Goal: Task Accomplishment & Management: Complete application form

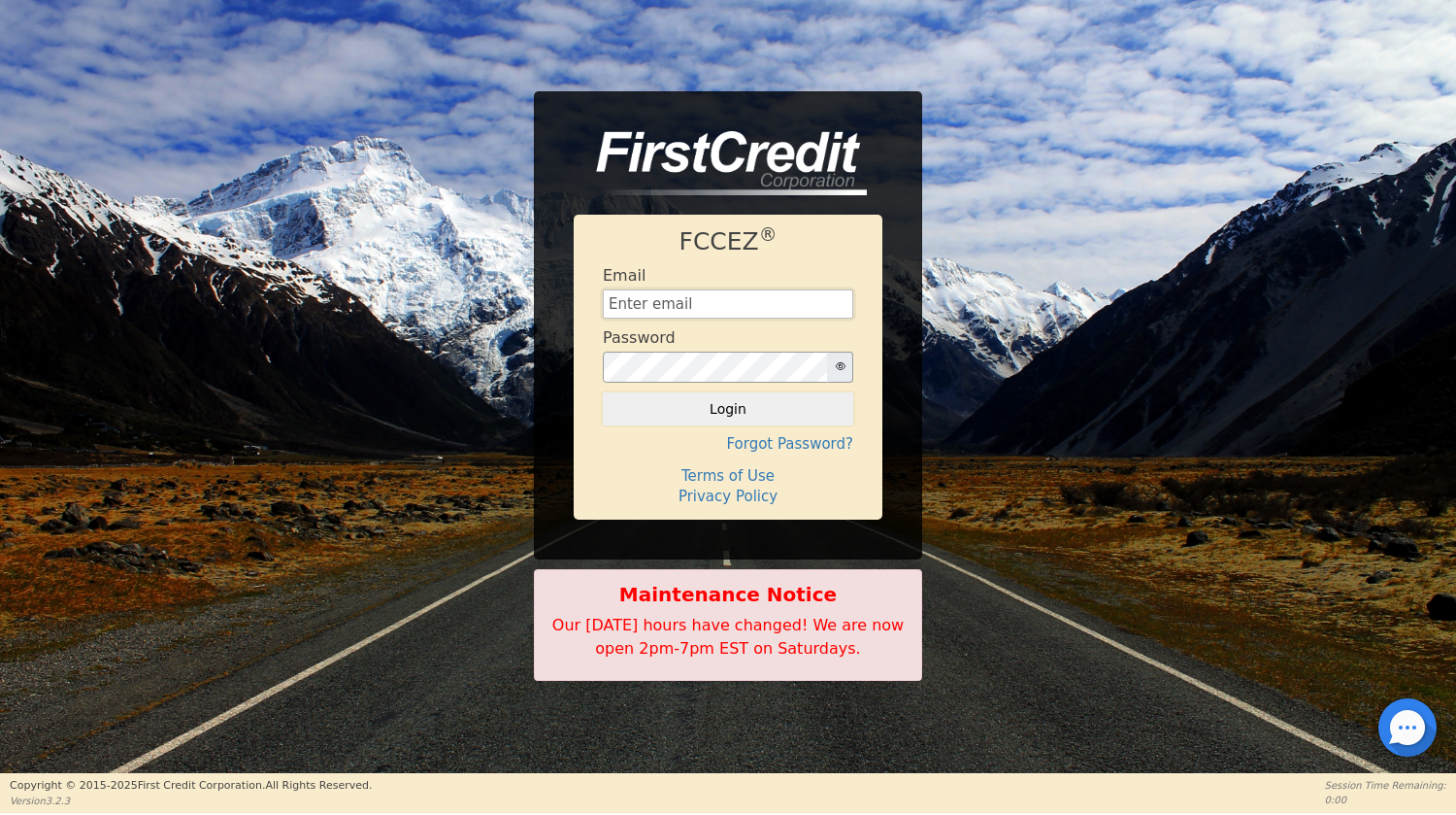
click at [657, 308] on input "text" at bounding box center [728, 304] width 250 height 29
type input "[EMAIL_ADDRESS][DOMAIN_NAME]"
click at [783, 419] on button "Login" at bounding box center [728, 409] width 250 height 33
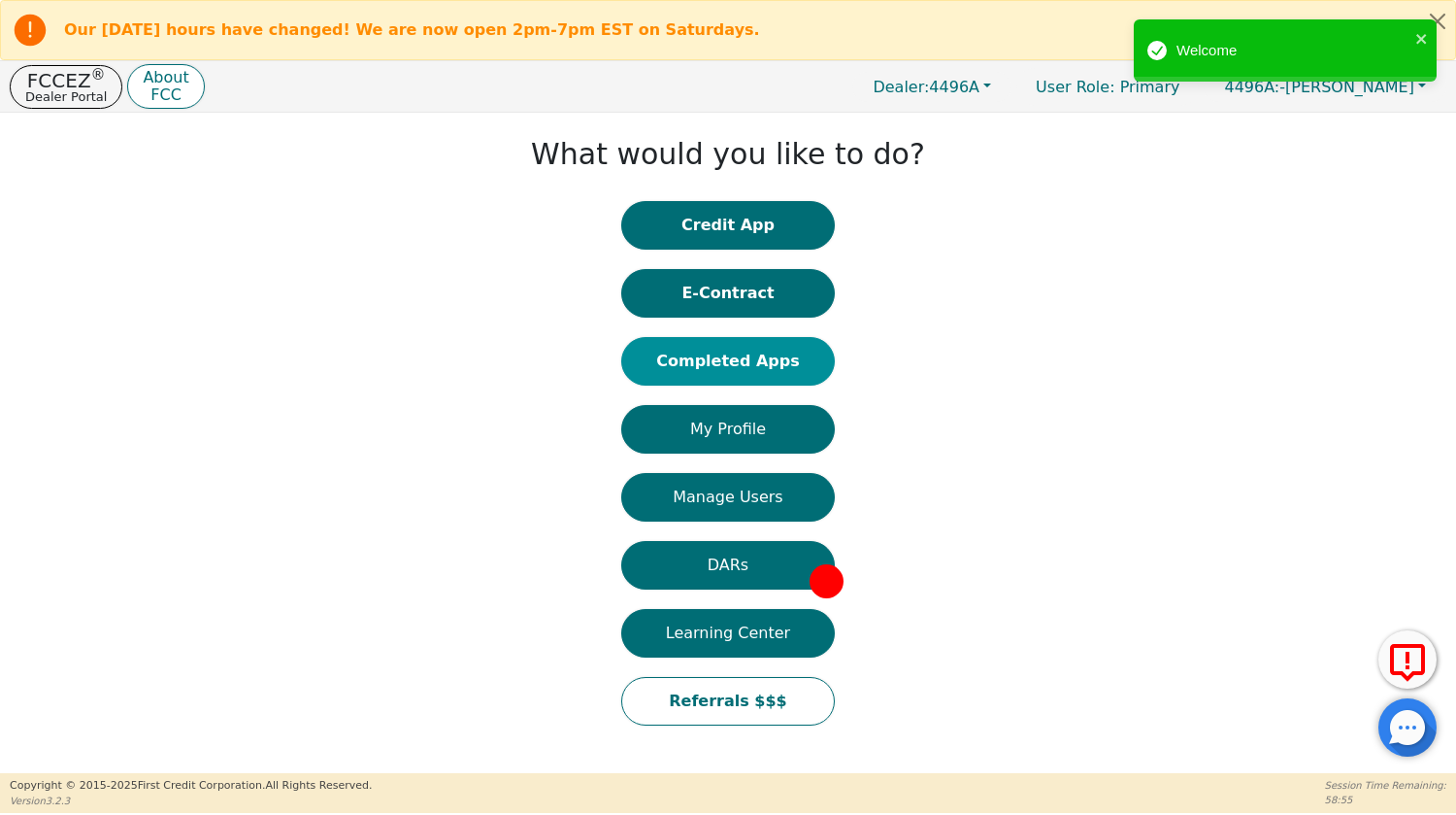
click at [768, 366] on button "Completed Apps" at bounding box center [728, 362] width 213 height 49
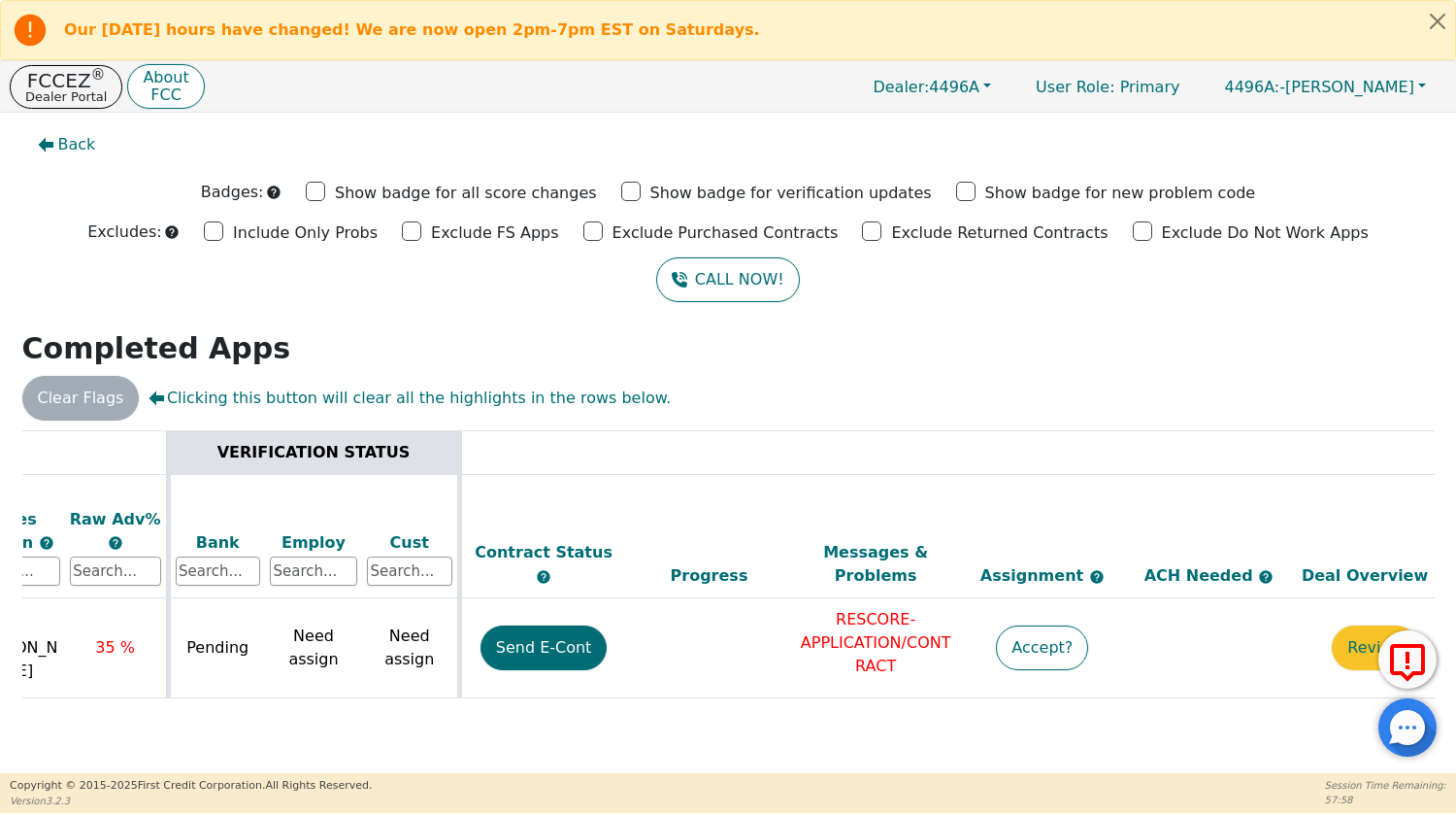
scroll to position [0, 680]
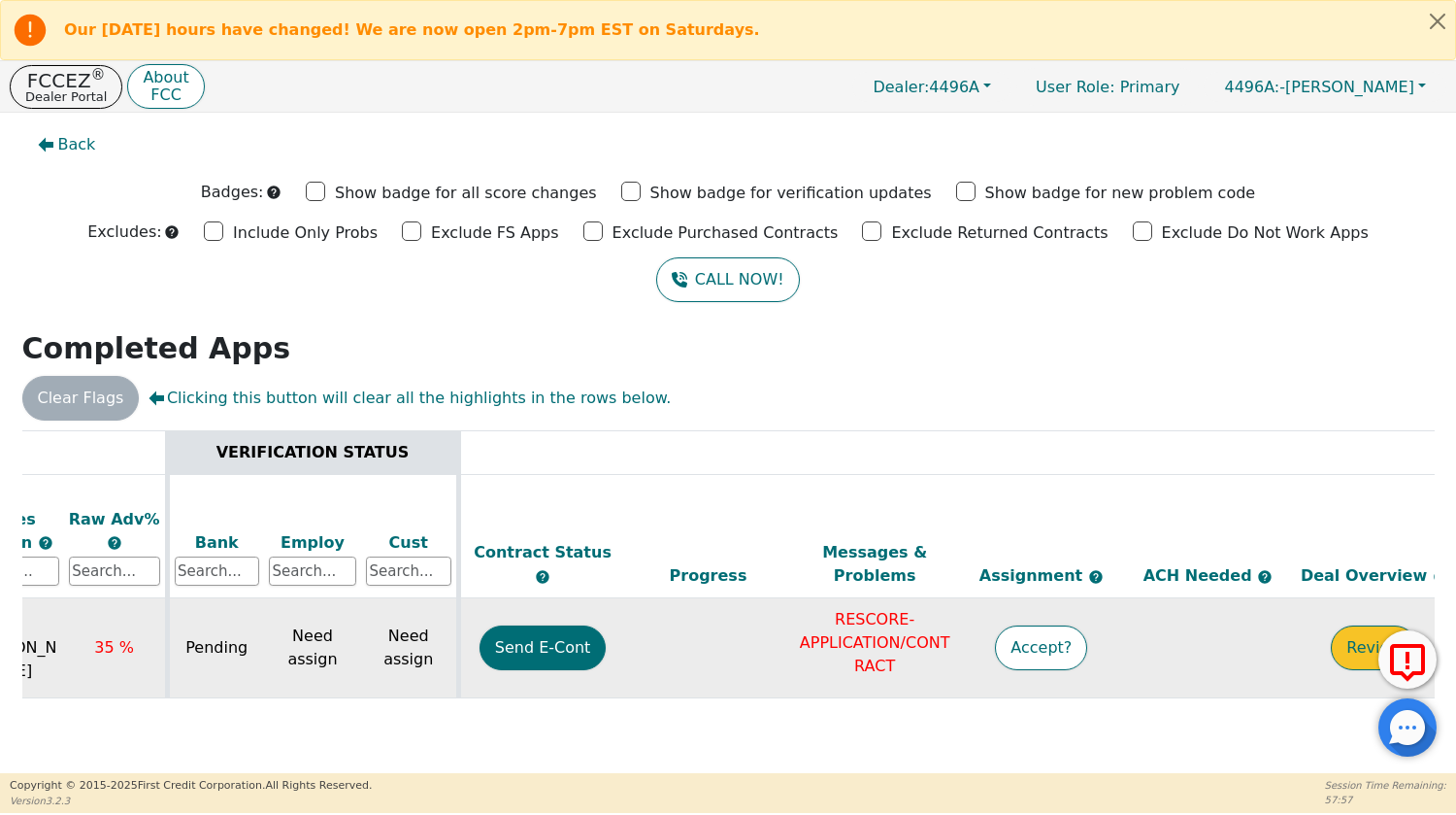
click at [1360, 628] on button "Review" at bounding box center [1374, 648] width 87 height 45
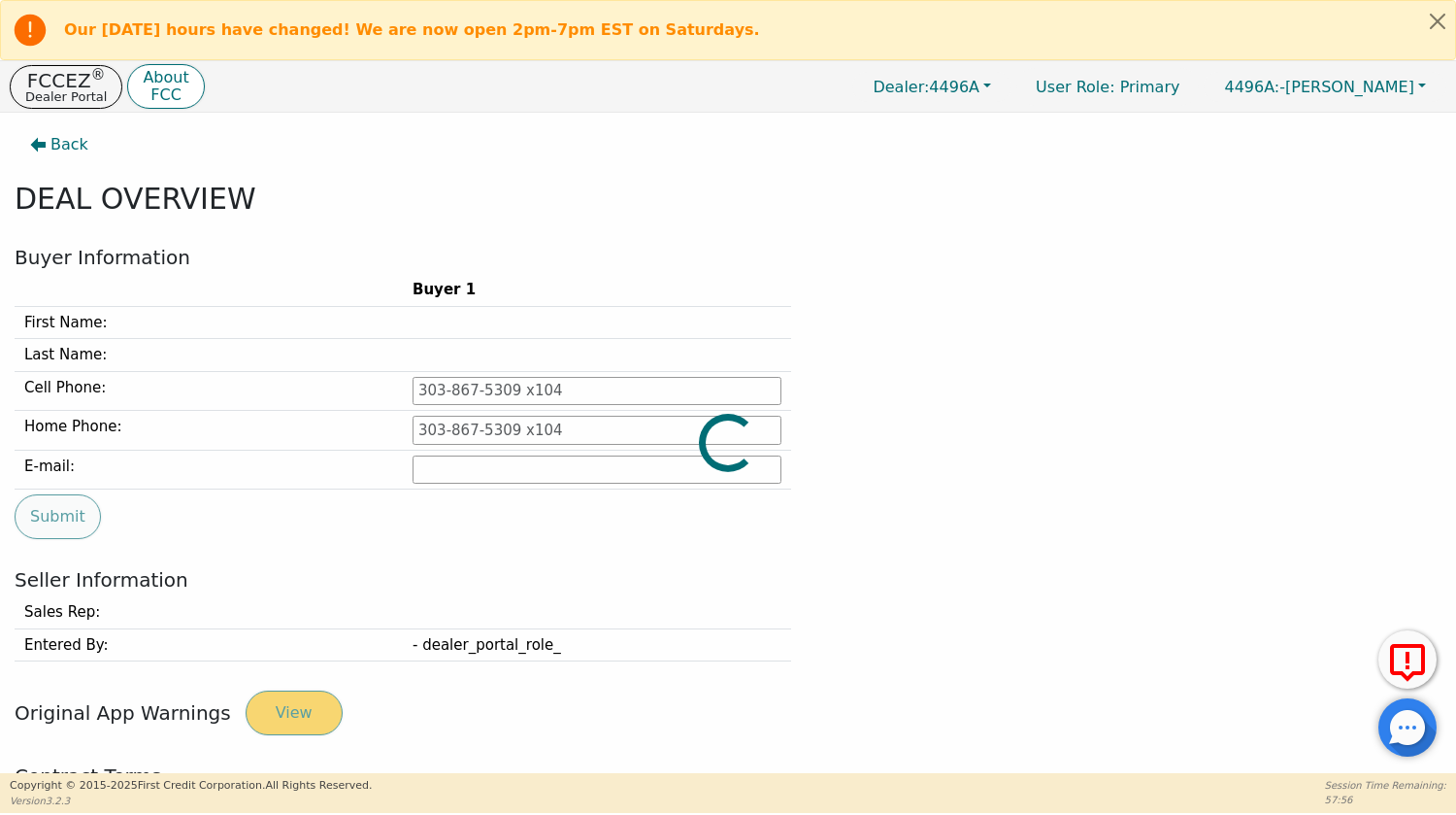
type input "[PHONE_NUMBER]"
type input "[PERSON_NAME][EMAIL_ADDRESS][DOMAIN_NAME]"
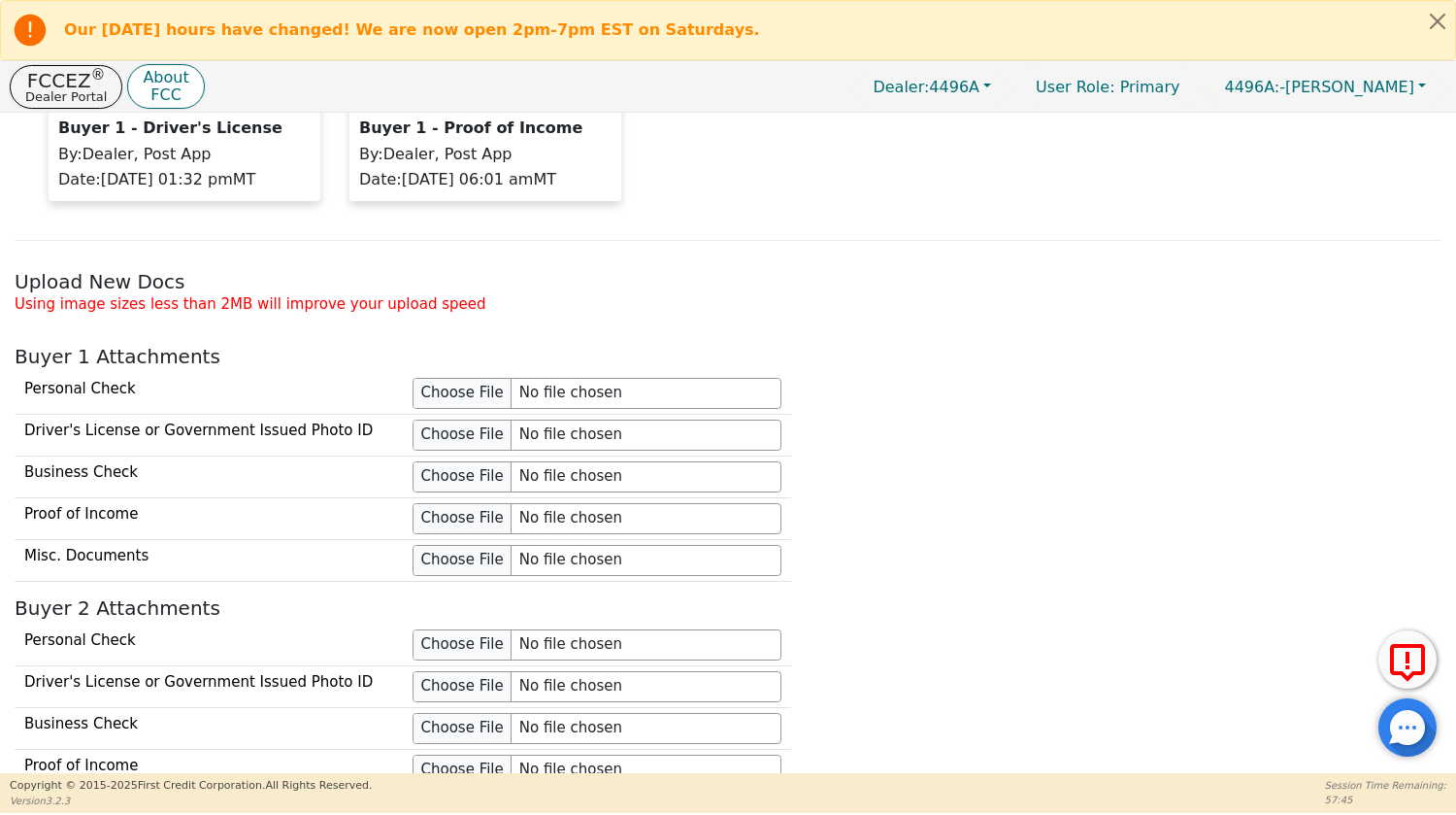
scroll to position [1599, 0]
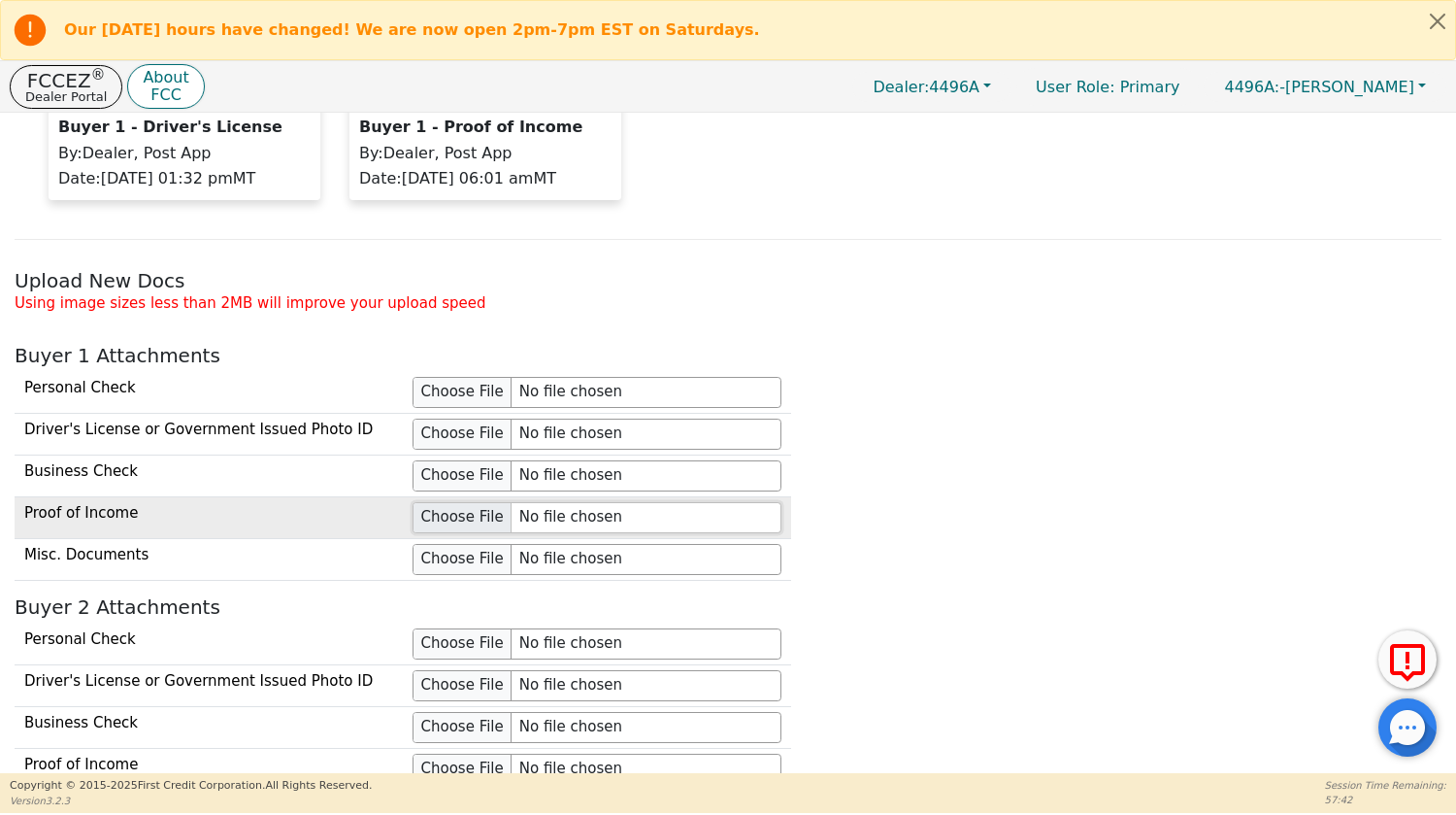
click at [437, 515] on input "file" at bounding box center [596, 518] width 369 height 31
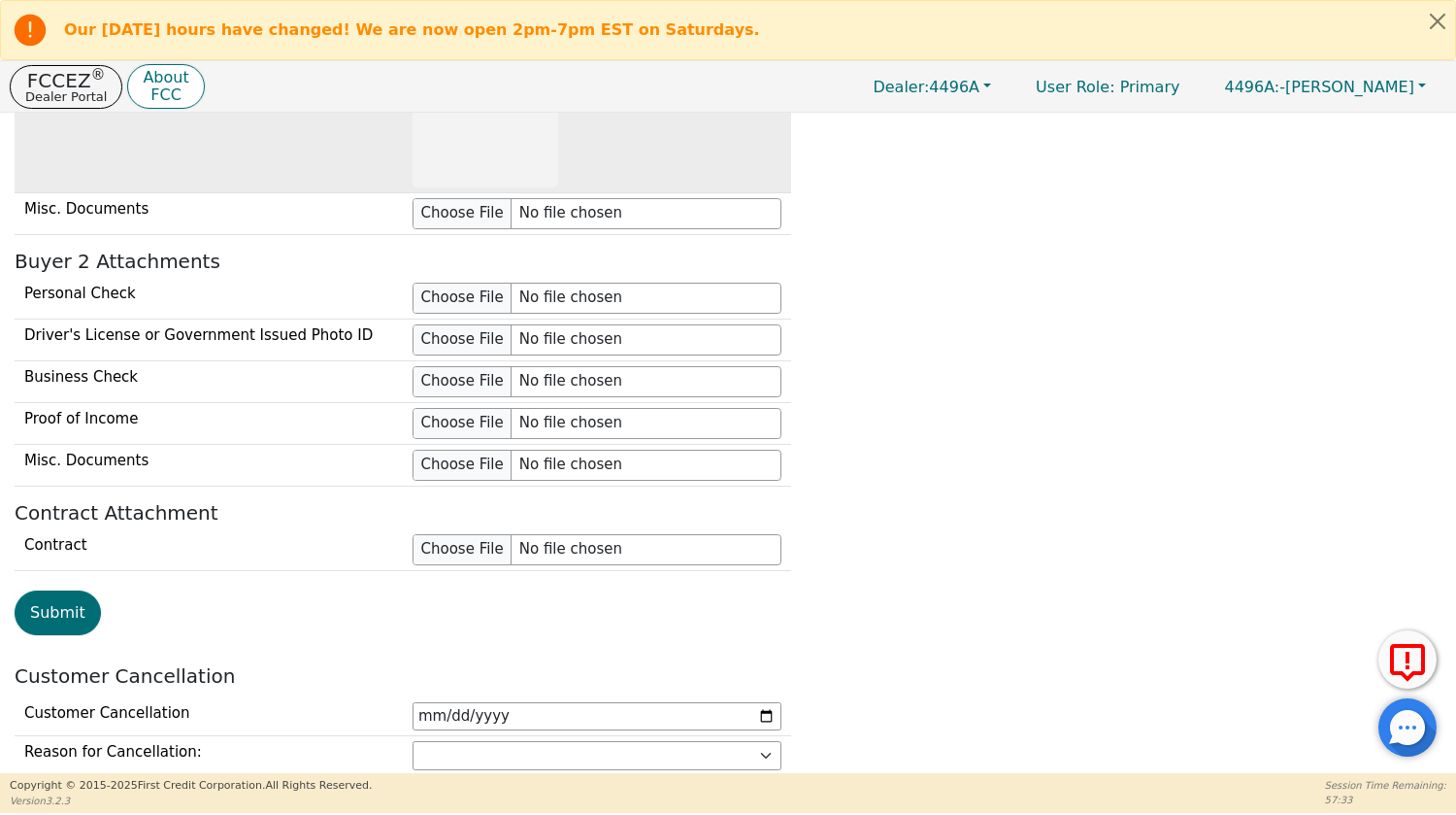
scroll to position [2170, 0]
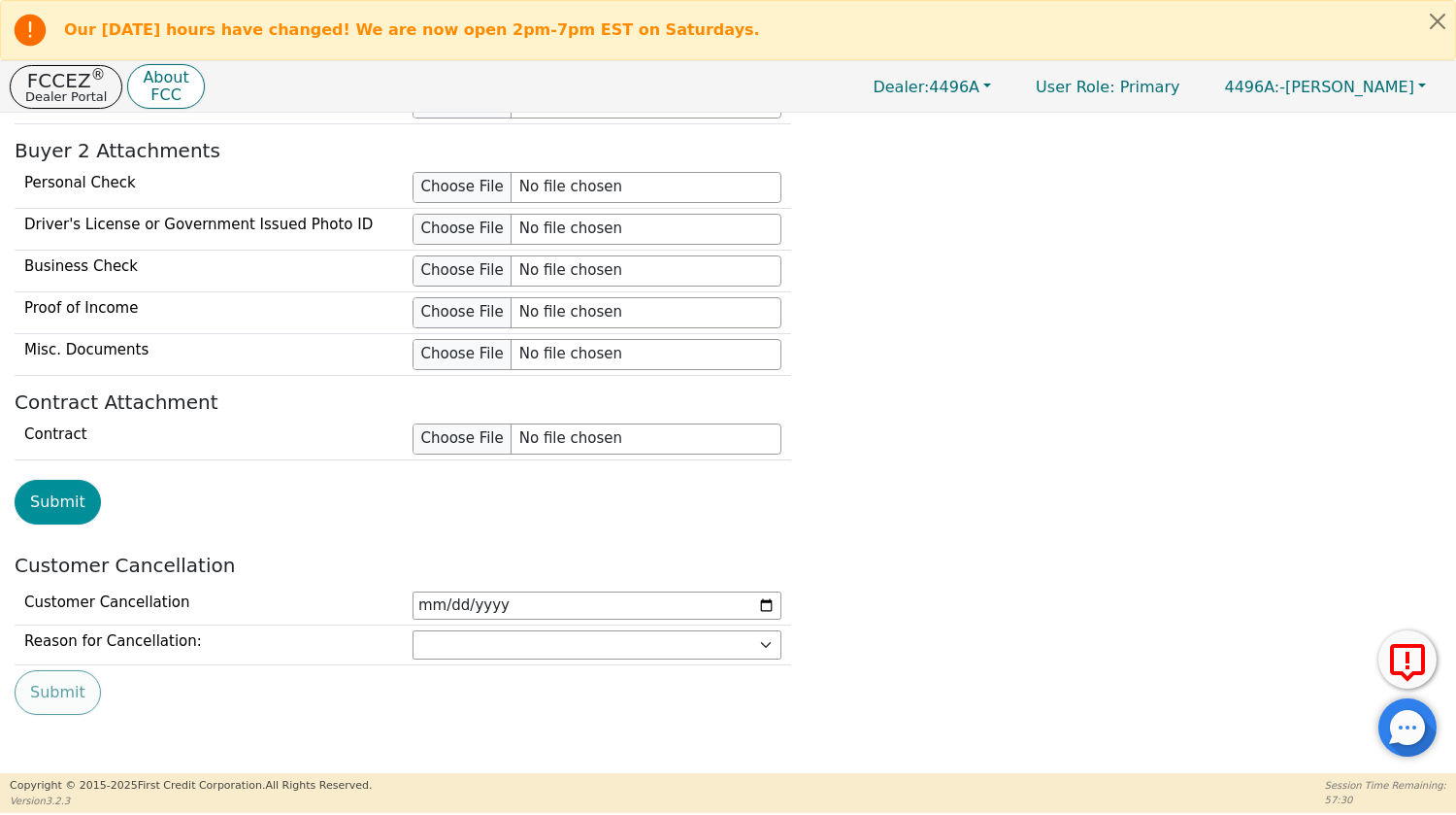
click at [61, 505] on button "Submit" at bounding box center [57, 502] width 87 height 45
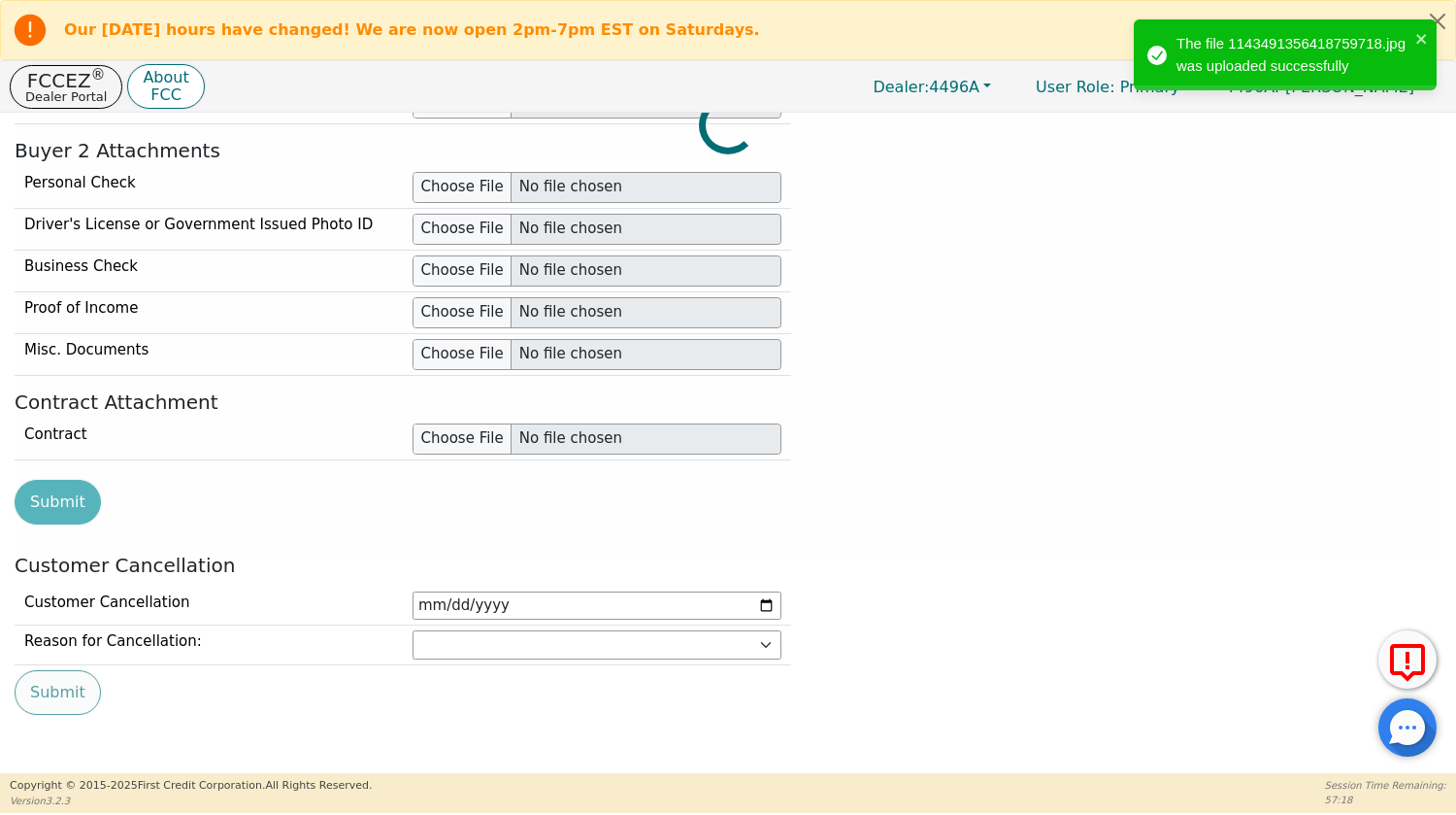
scroll to position [2055, 0]
